Goal: Information Seeking & Learning: Learn about a topic

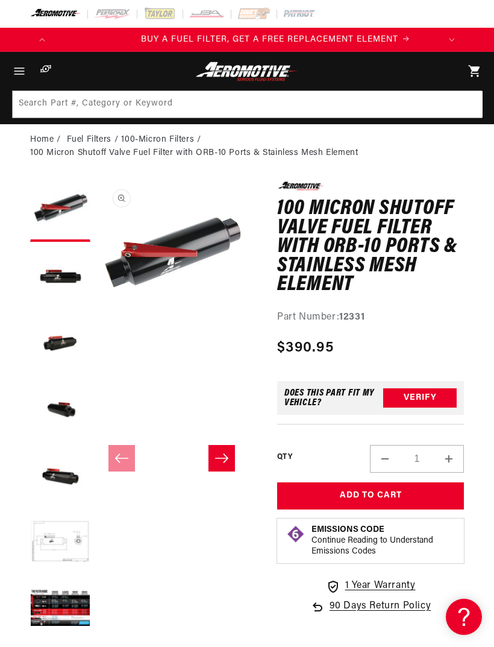
scroll to position [0, 386]
click at [96, 332] on button "Open media 1 in modal" at bounding box center [96, 332] width 0 height 0
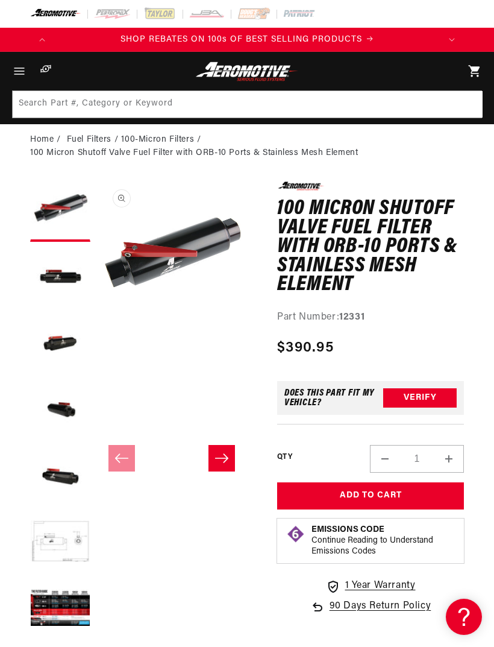
click at [96, 332] on button "Open media 1 in modal" at bounding box center [96, 332] width 0 height 0
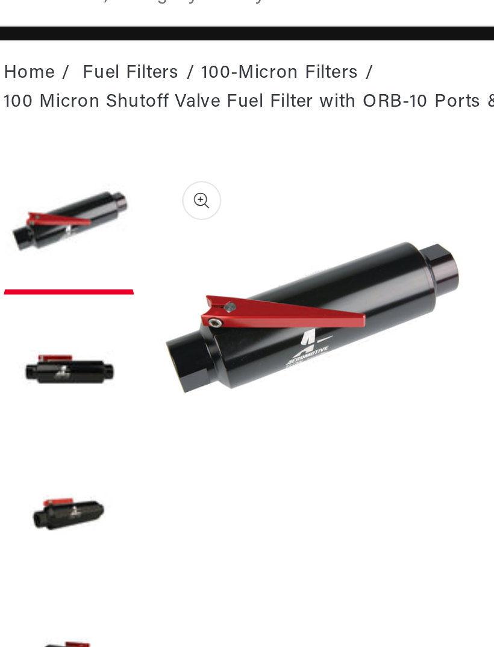
scroll to position [0, 1158]
click at [43, 248] on button "Load image 2 in gallery view" at bounding box center [60, 278] width 60 height 60
click at [34, 248] on button "Load image 2 in gallery view" at bounding box center [60, 278] width 60 height 60
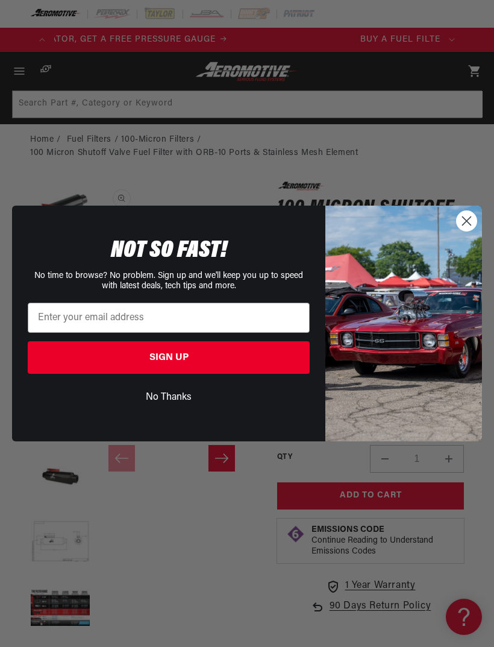
scroll to position [0, 0]
click at [470, 219] on circle "Close dialog" at bounding box center [467, 221] width 20 height 20
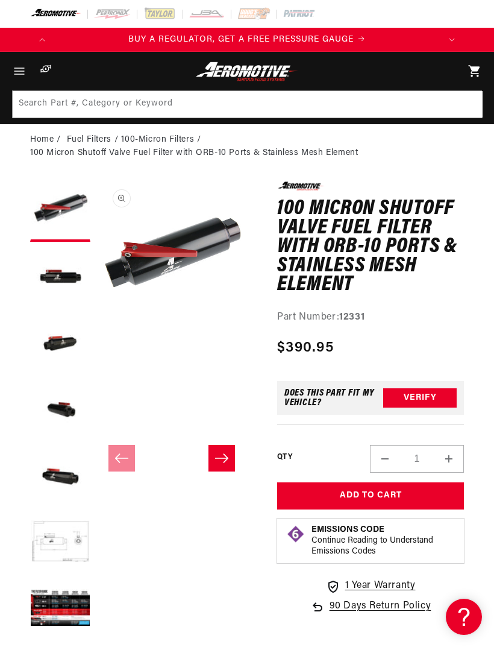
click at [67, 277] on button "Load image 2 in gallery view" at bounding box center [60, 278] width 60 height 60
click at [68, 540] on button "Load image 6 in gallery view" at bounding box center [60, 543] width 60 height 60
click at [75, 537] on button "Load image 6 in gallery view" at bounding box center [60, 543] width 60 height 60
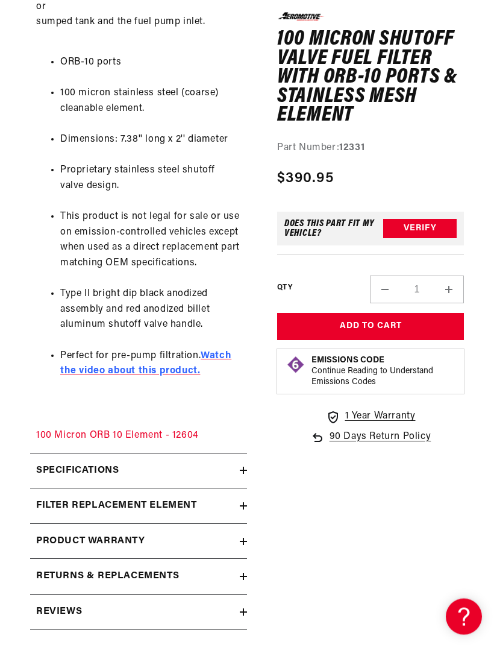
scroll to position [981, 0]
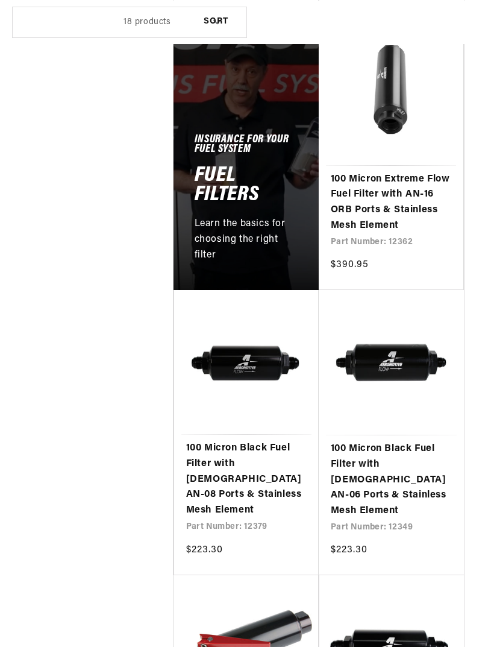
scroll to position [863, 0]
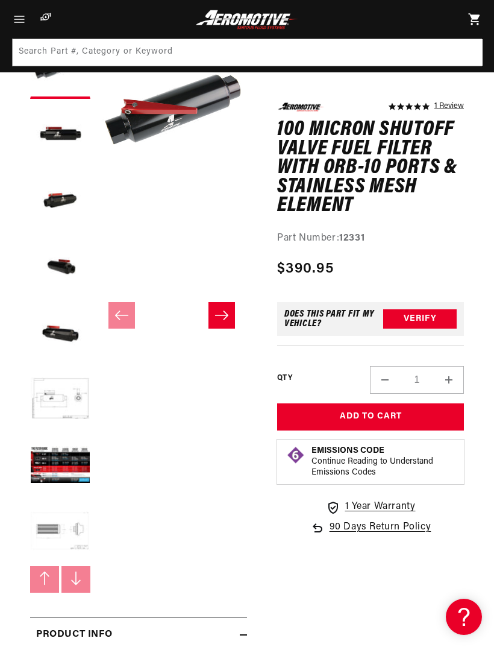
scroll to position [142, 0]
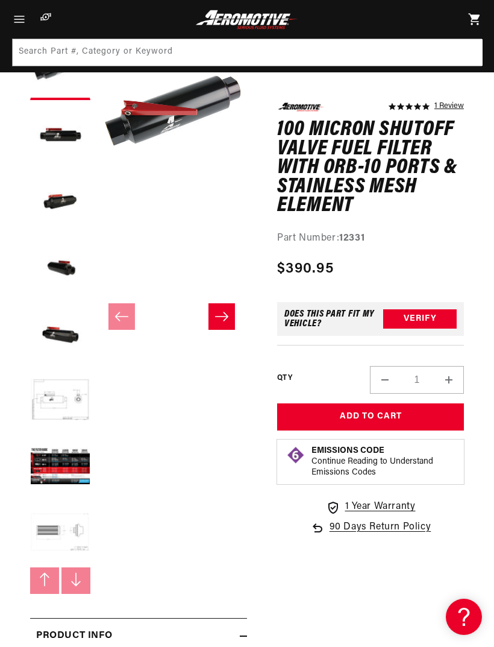
click at [70, 402] on button "Load image 6 in gallery view" at bounding box center [60, 401] width 60 height 60
click at [71, 411] on button "Load image 6 in gallery view" at bounding box center [60, 401] width 60 height 60
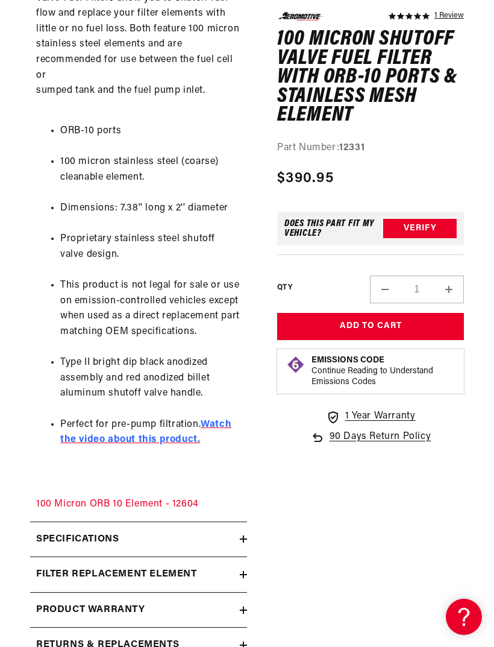
click at [219, 430] on strong "Watch the video about this product." at bounding box center [145, 432] width 171 height 25
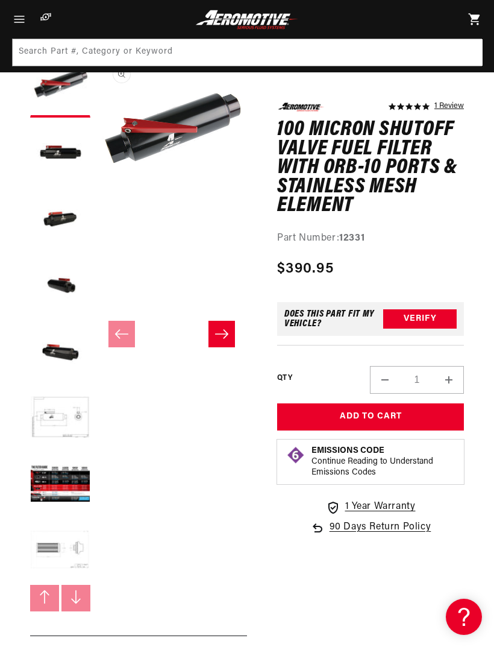
scroll to position [0, 772]
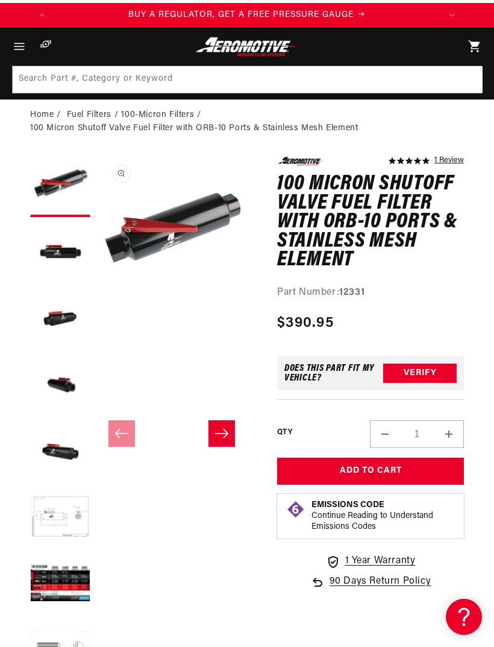
scroll to position [26, 0]
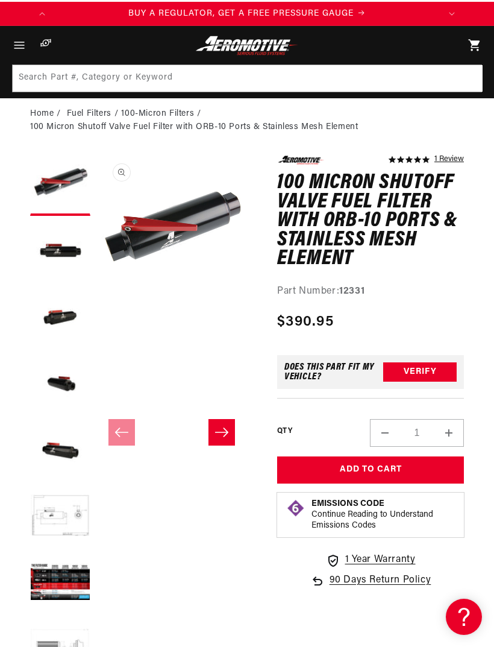
click at [66, 449] on button "Load image 5 in gallery view" at bounding box center [60, 451] width 60 height 60
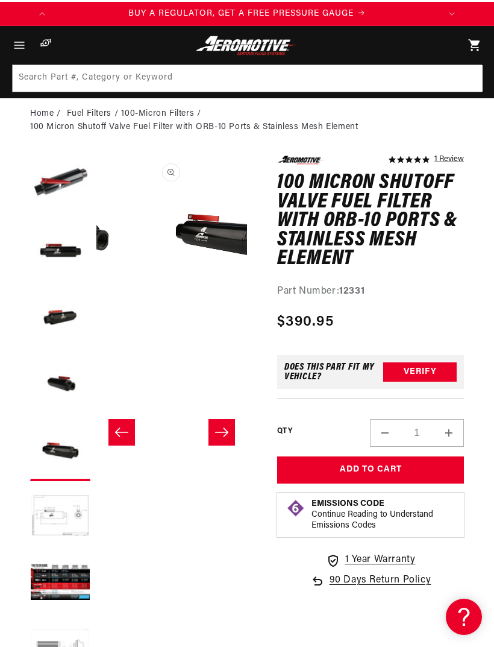
scroll to position [0, 603]
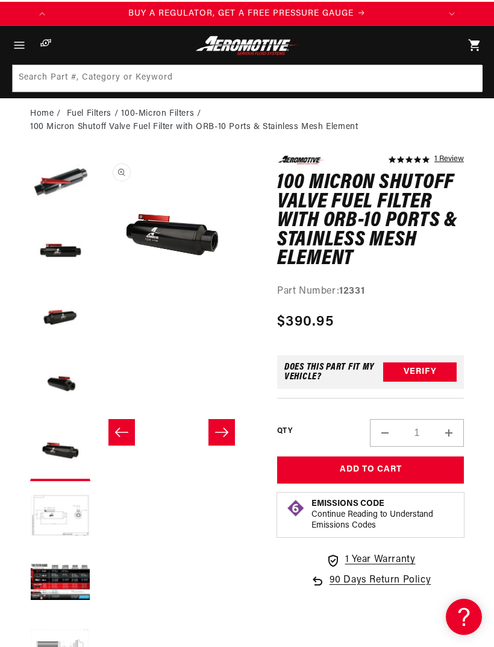
click at [96, 306] on button "Open media 5 in modal" at bounding box center [96, 306] width 0 height 0
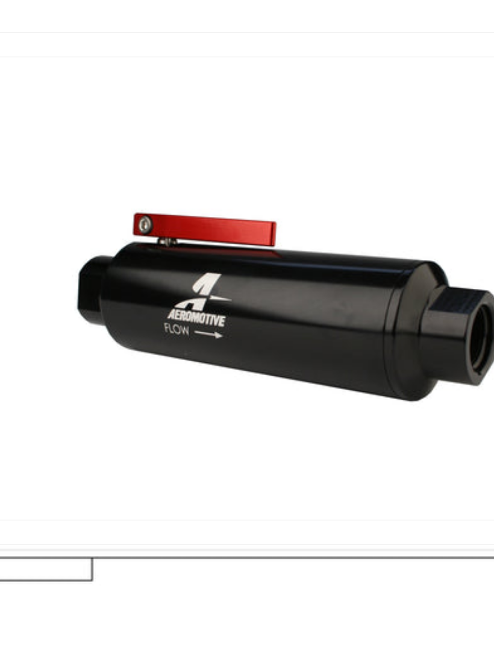
scroll to position [0, 0]
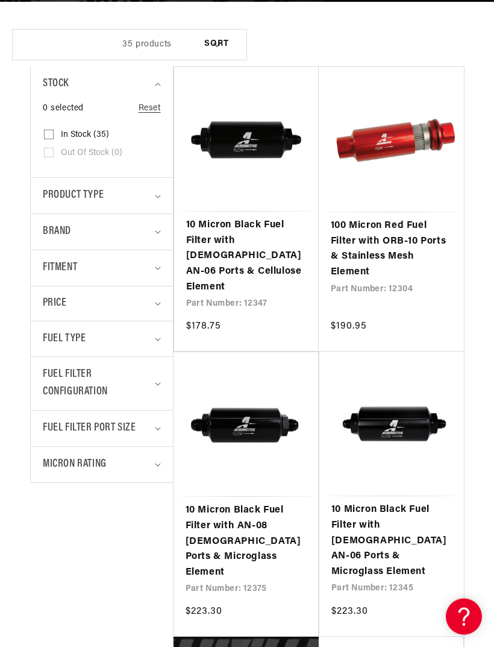
scroll to position [0, 1158]
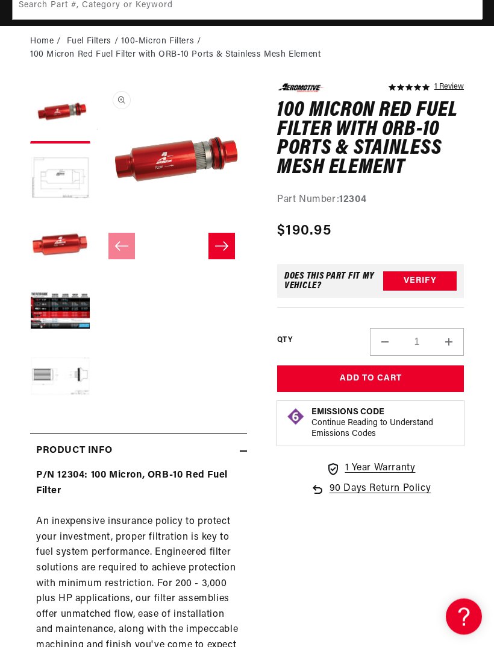
scroll to position [98, 0]
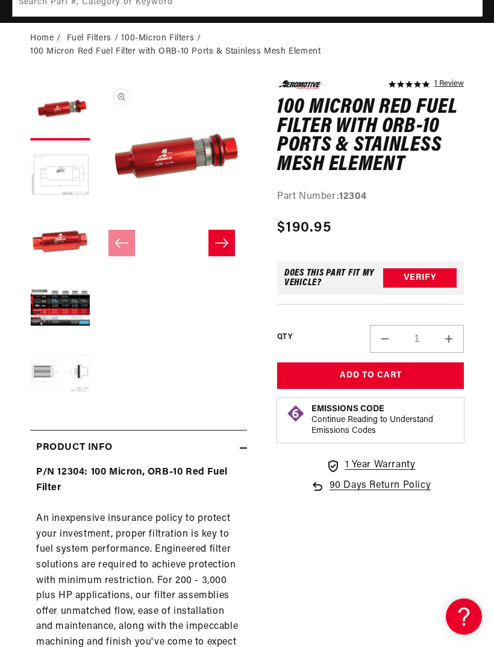
click at [69, 365] on button "Load image 5 in gallery view" at bounding box center [60, 376] width 60 height 60
click at [96, 231] on button "Open media 1 in modal" at bounding box center [96, 231] width 0 height 0
click at [76, 374] on button "Load image 5 in gallery view" at bounding box center [60, 375] width 60 height 60
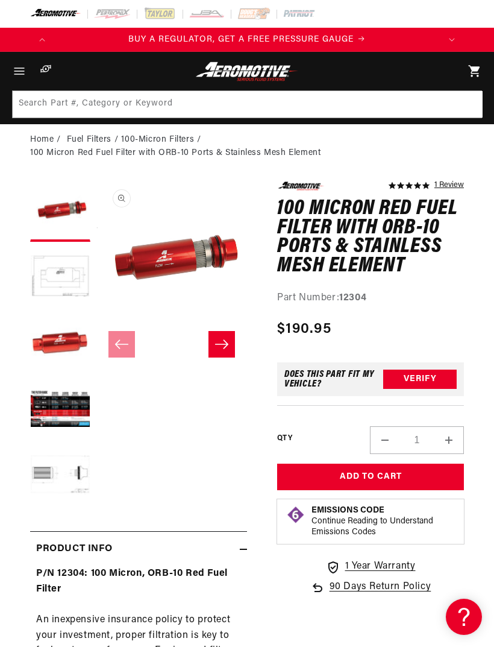
click at [96, 332] on button "Open media 1 in modal" at bounding box center [96, 332] width 0 height 0
click at [73, 266] on button "Load image 2 in gallery view" at bounding box center [60, 278] width 60 height 60
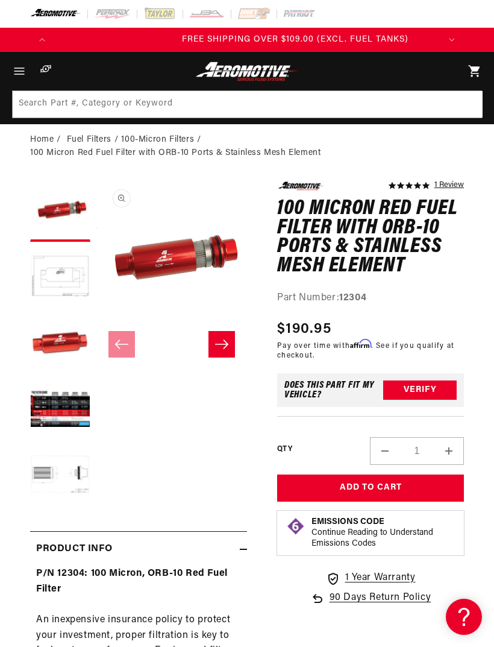
scroll to position [0, 1158]
click at [96, 332] on button "Open media 1 in modal" at bounding box center [96, 332] width 0 height 0
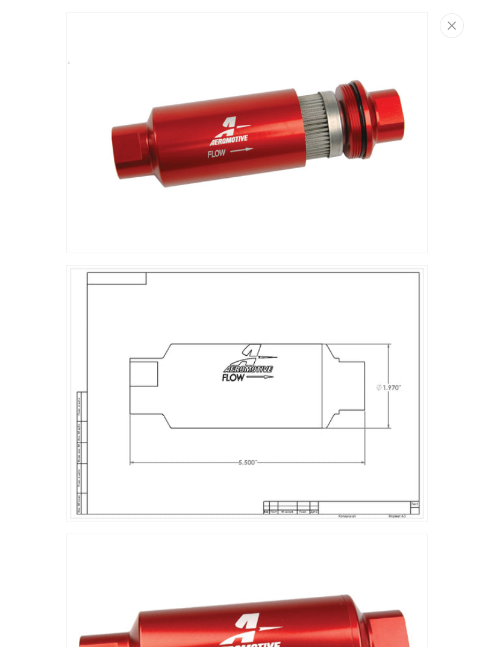
scroll to position [0, 0]
click at [455, 22] on icon "Close" at bounding box center [452, 25] width 8 height 9
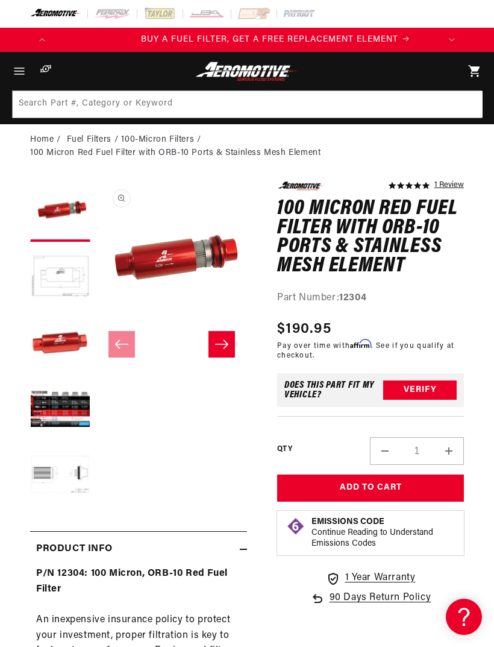
scroll to position [0, 386]
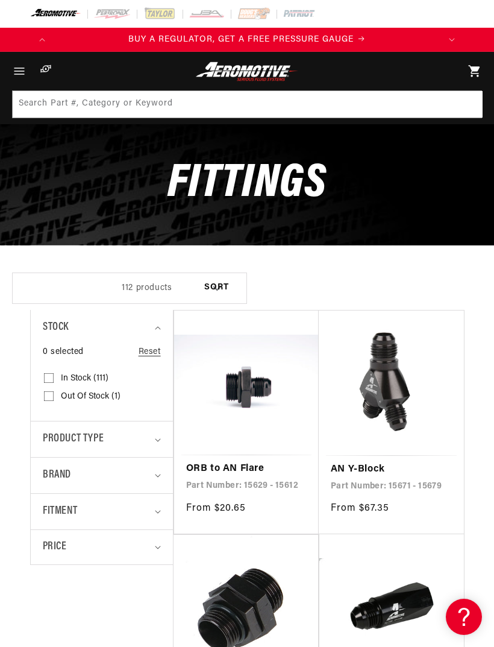
click at [157, 511] on icon "Fitment (0 selected)" at bounding box center [158, 512] width 6 height 4
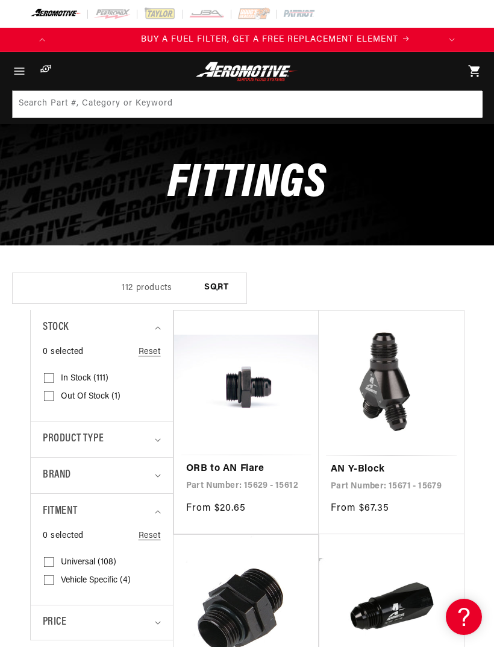
scroll to position [0, 386]
click at [159, 438] on icon "Product type (0 selected)" at bounding box center [158, 440] width 6 height 4
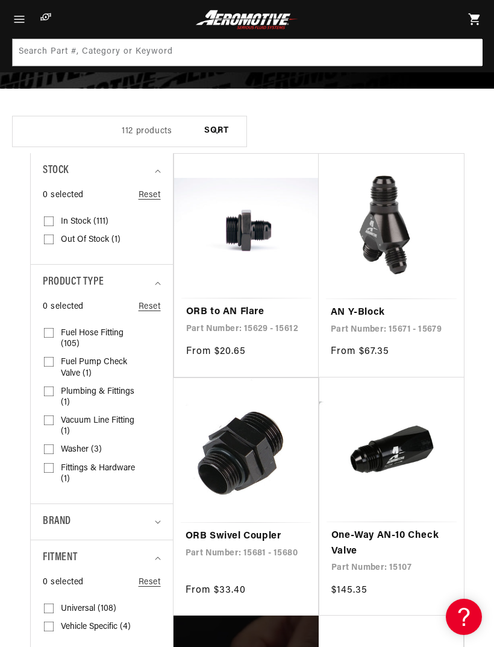
scroll to position [104, 0]
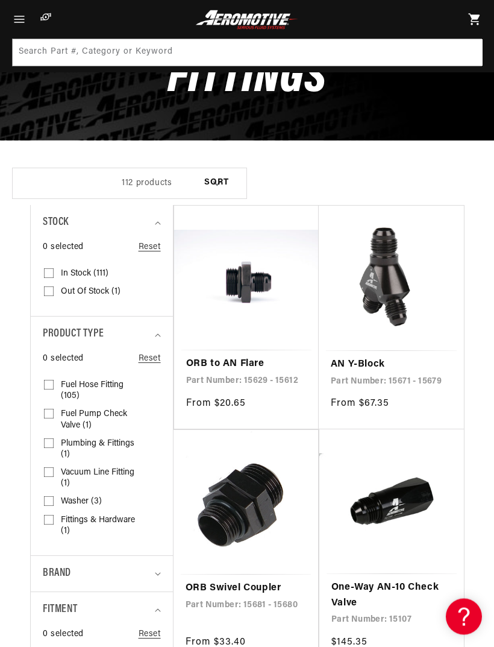
click at [104, 388] on span "Fuel Hose Fitting (105)" at bounding box center [101, 391] width 80 height 22
click at [54, 388] on input "Fuel Hose Fitting (105) Fuel Hose Fitting (105 products)" at bounding box center [49, 388] width 10 height 10
checkbox input "true"
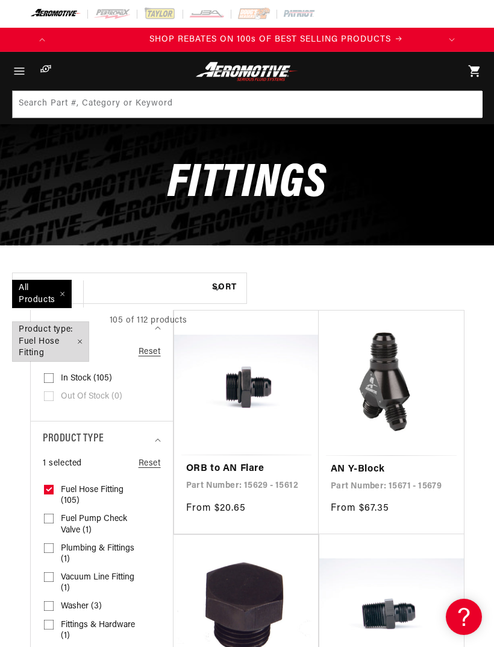
scroll to position [0, 772]
click at [230, 291] on select "Sort By Relevance Sort By Price, Low to High Sort By Price, High to Low" at bounding box center [224, 288] width 43 height 28
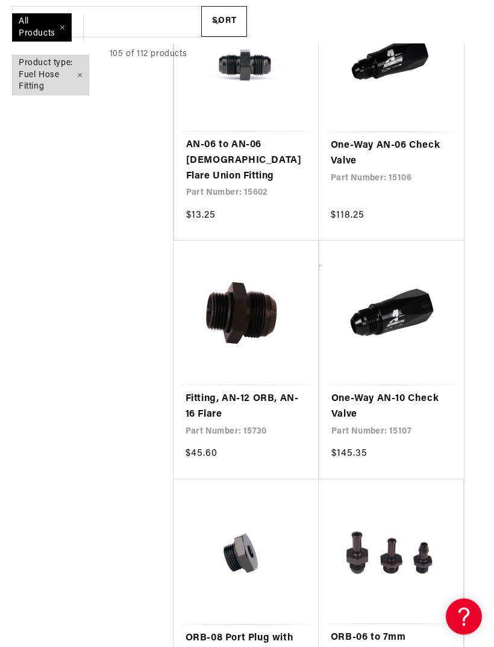
scroll to position [2590, 0]
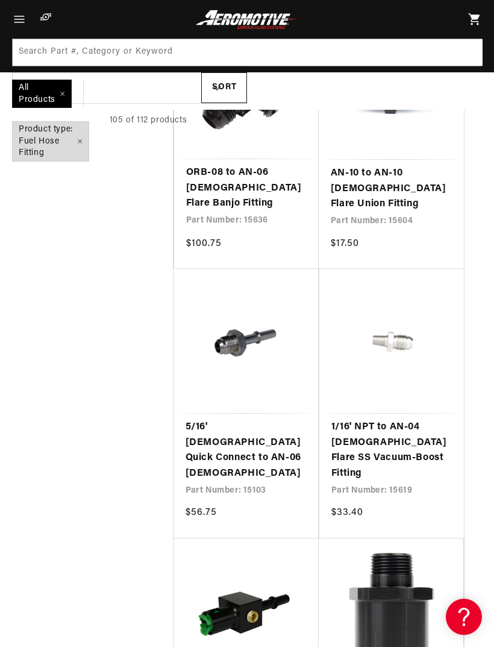
scroll to position [0, 1158]
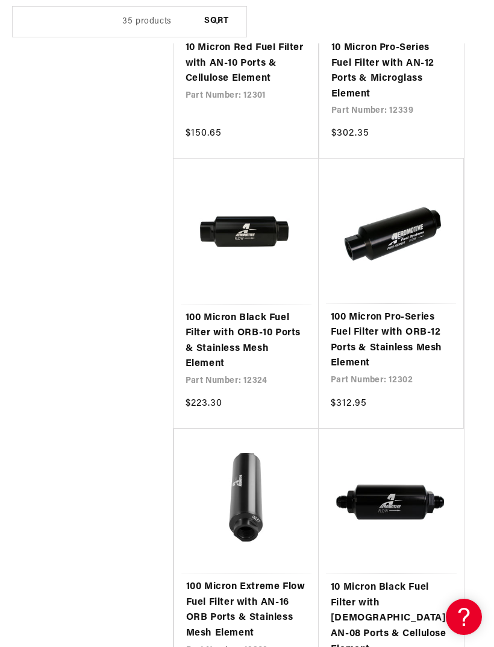
scroll to position [0, 772]
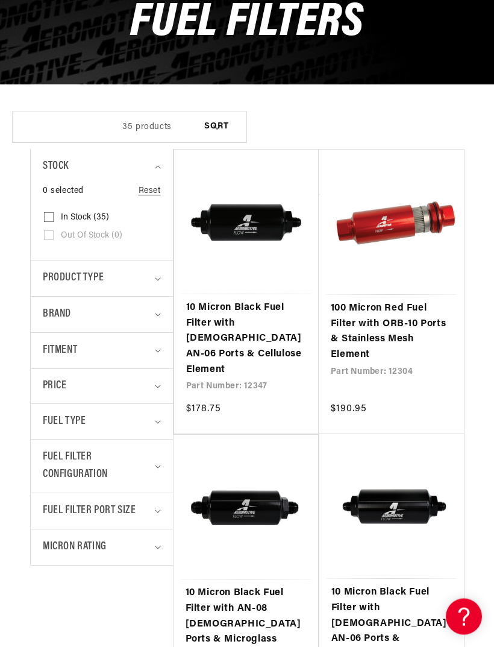
scroll to position [0, 772]
click at [406, 301] on link "100 Micron Red Fuel Filter with ORB-10 Ports & Stainless Mesh Element" at bounding box center [391, 331] width 121 height 61
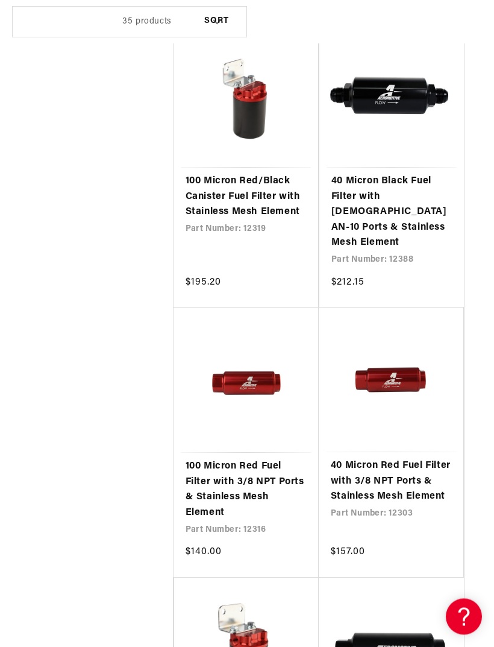
click at [262, 459] on link "100 Micron Red Fuel Filter with 3/8 NPT Ports & Stainless Mesh Element" at bounding box center [246, 489] width 121 height 61
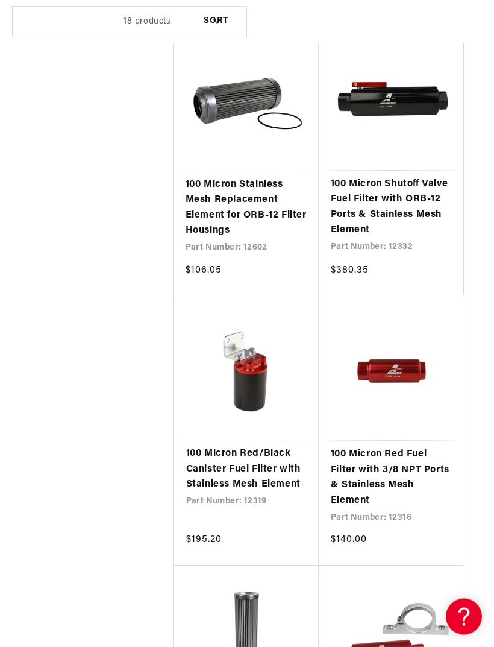
click at [274, 447] on link "100 Micron Red/Black Canister Fuel Filter with Stainless Mesh Element" at bounding box center [246, 470] width 121 height 46
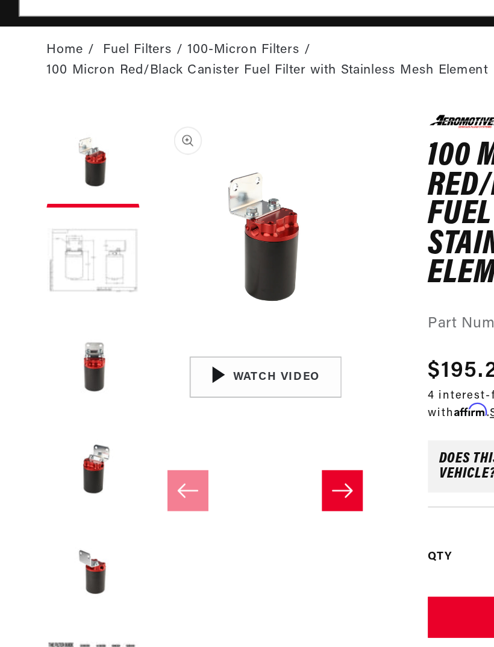
click at [72, 248] on button "Load image 2 in gallery view" at bounding box center [60, 278] width 60 height 60
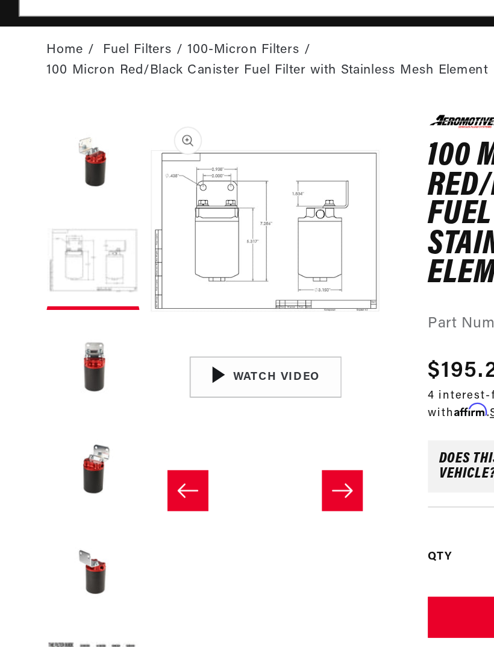
scroll to position [0, 386]
click at [96, 332] on button "Open media 2 in modal" at bounding box center [96, 332] width 0 height 0
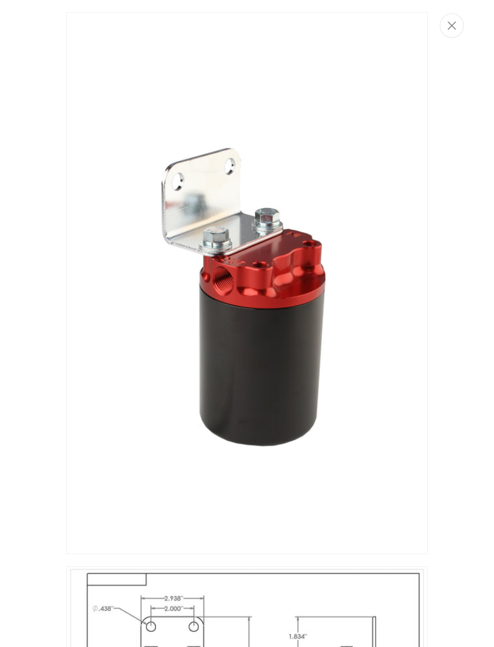
click at [459, 24] on button "Close" at bounding box center [452, 25] width 24 height 25
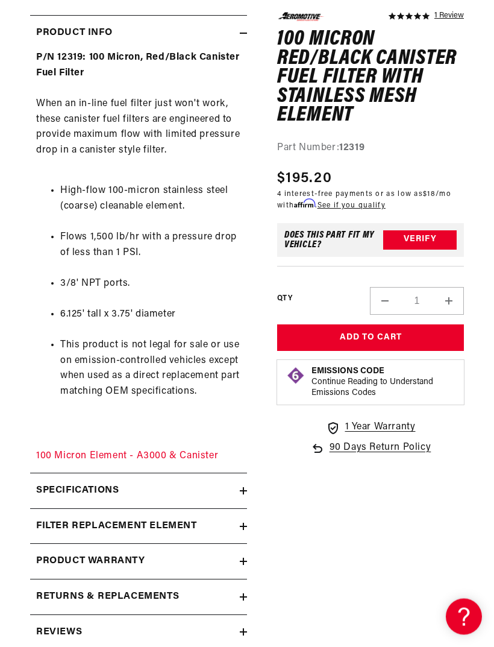
scroll to position [684, 0]
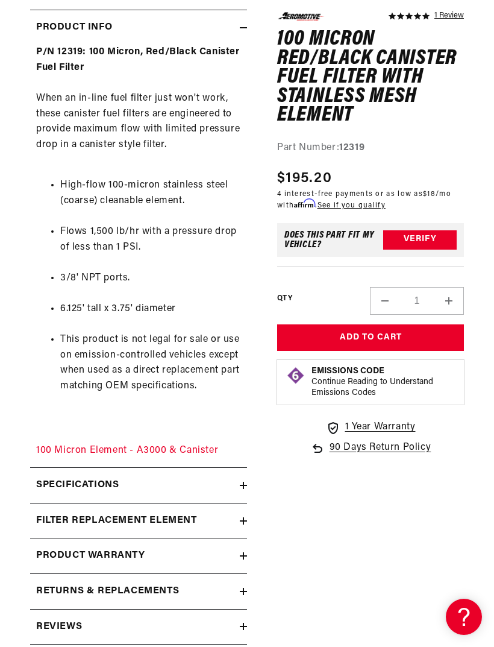
click at [246, 482] on icon at bounding box center [243, 485] width 7 height 7
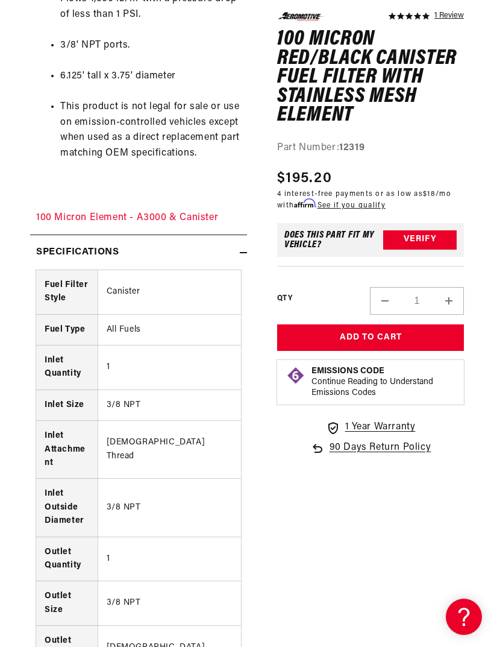
scroll to position [0, 0]
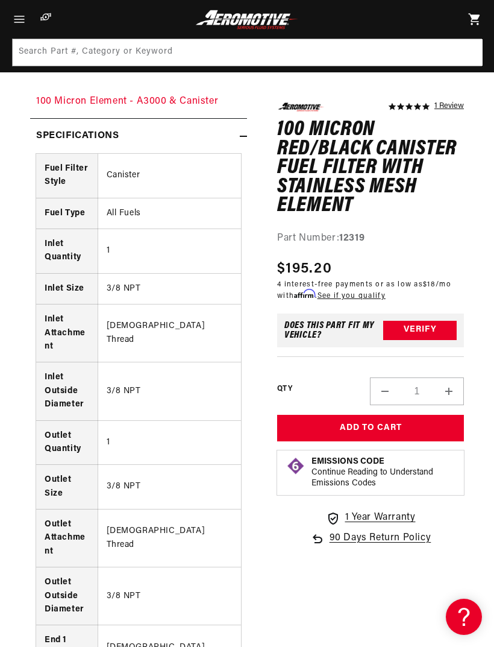
click at [233, 532] on td "[DEMOGRAPHIC_DATA] Thread" at bounding box center [169, 538] width 143 height 58
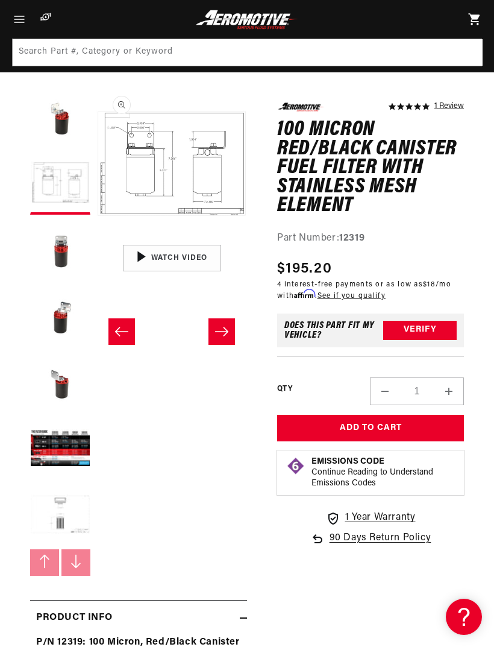
scroll to position [0, 772]
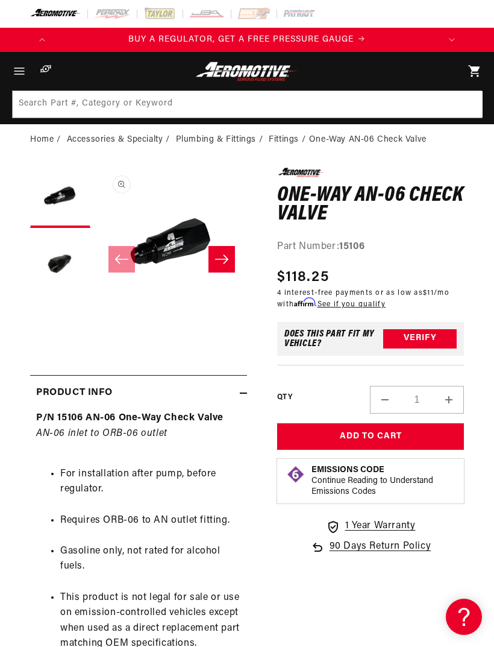
click at [96, 318] on button "Open media 1 in modal" at bounding box center [96, 318] width 0 height 0
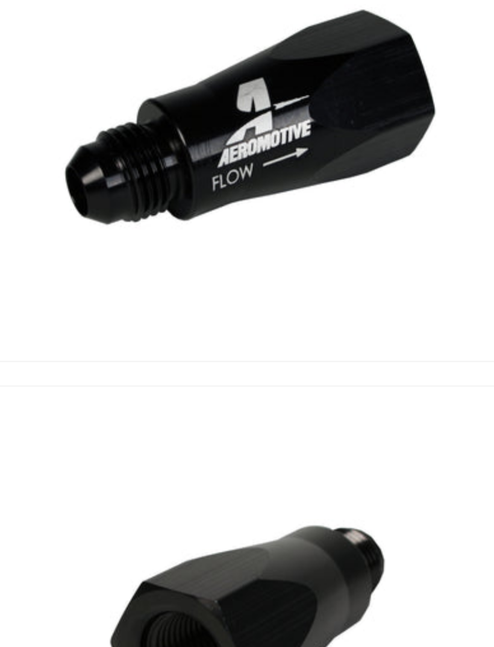
scroll to position [0, 1158]
